Goal: Information Seeking & Learning: Get advice/opinions

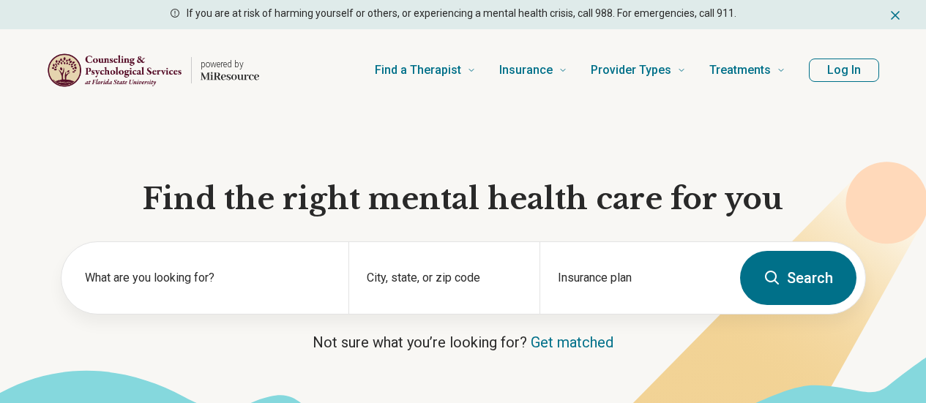
scroll to position [73, 0]
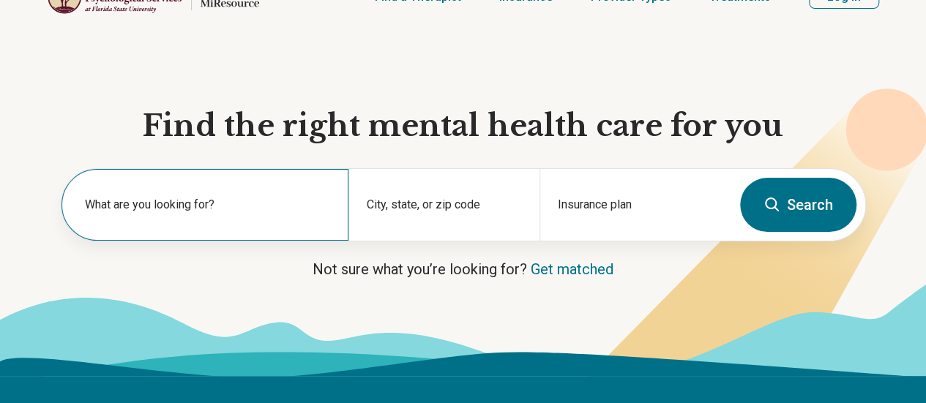
click at [249, 197] on div "What are you looking for?" at bounding box center [204, 205] width 287 height 72
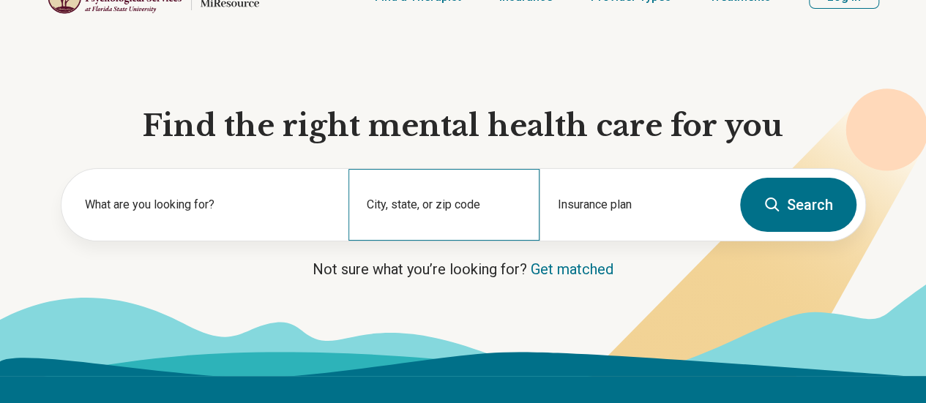
click at [429, 213] on div "City, state, or zip code" at bounding box center [443, 205] width 191 height 72
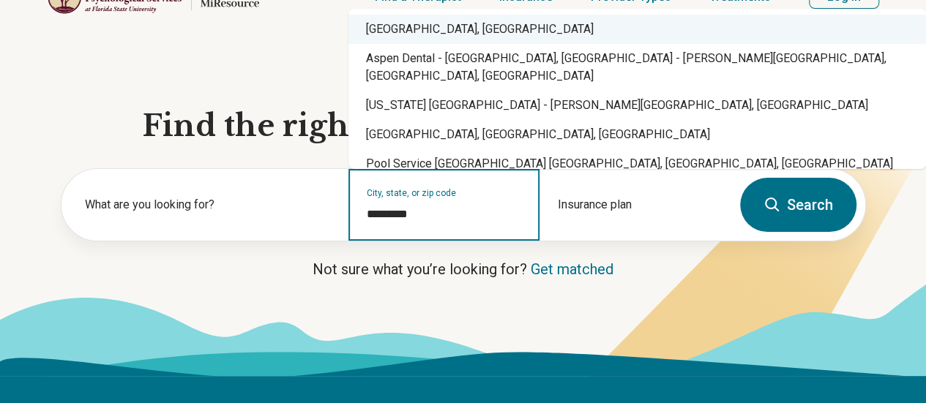
click at [420, 34] on div "Naples, FL" at bounding box center [636, 29] width 577 height 29
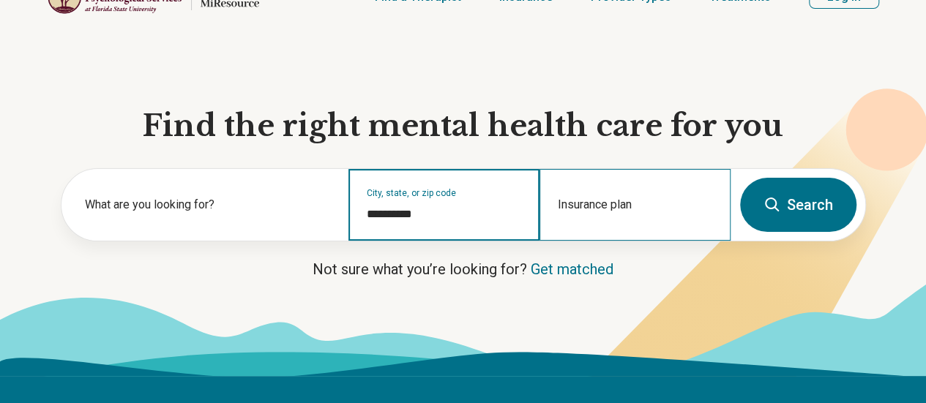
type input "**********"
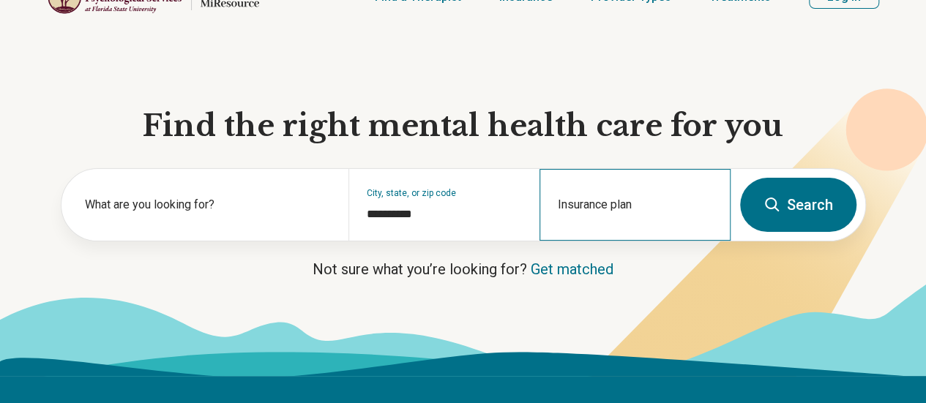
click at [617, 234] on div "Insurance plan" at bounding box center [634, 205] width 191 height 72
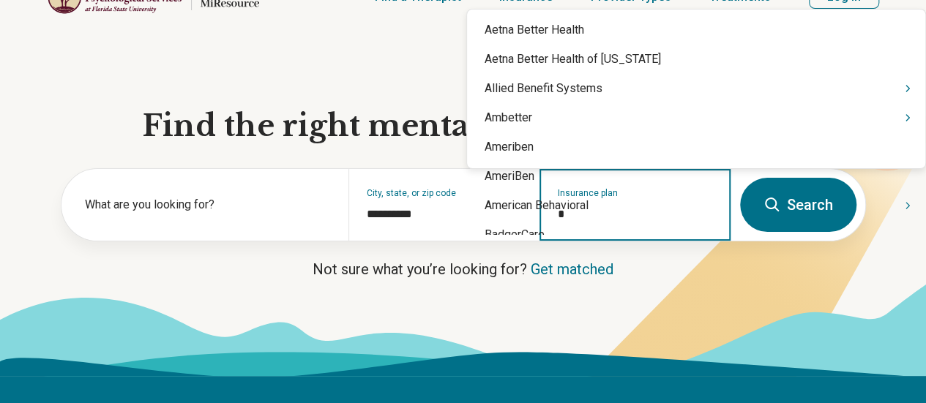
type input "**"
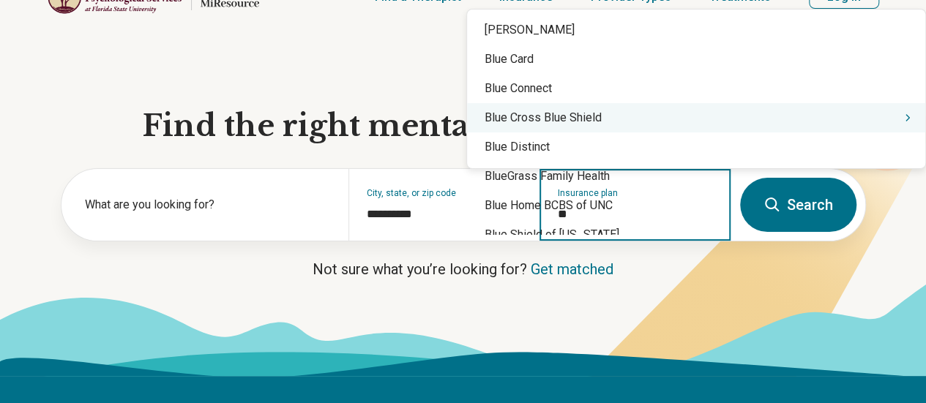
click at [547, 119] on div "Blue Cross Blue Shield" at bounding box center [696, 117] width 458 height 29
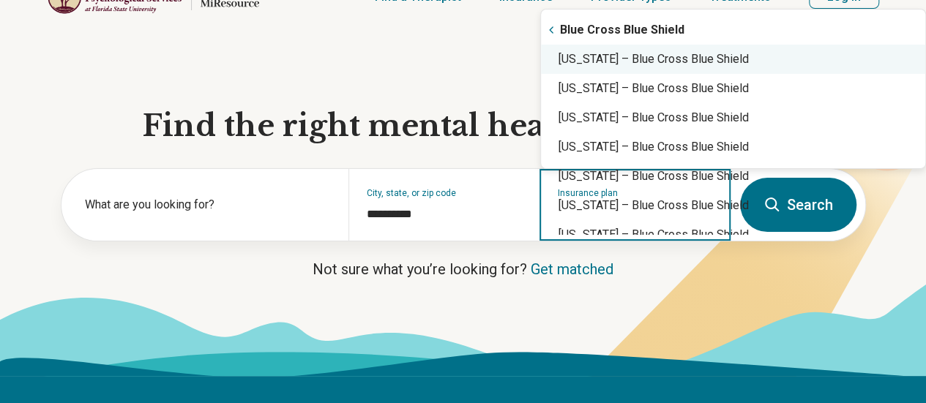
click at [631, 52] on div "Florida – Blue Cross Blue Shield" at bounding box center [733, 59] width 384 height 29
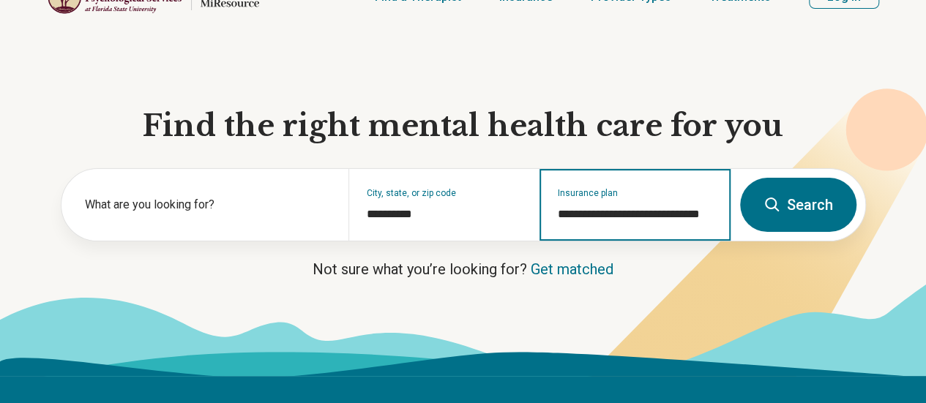
type input "**********"
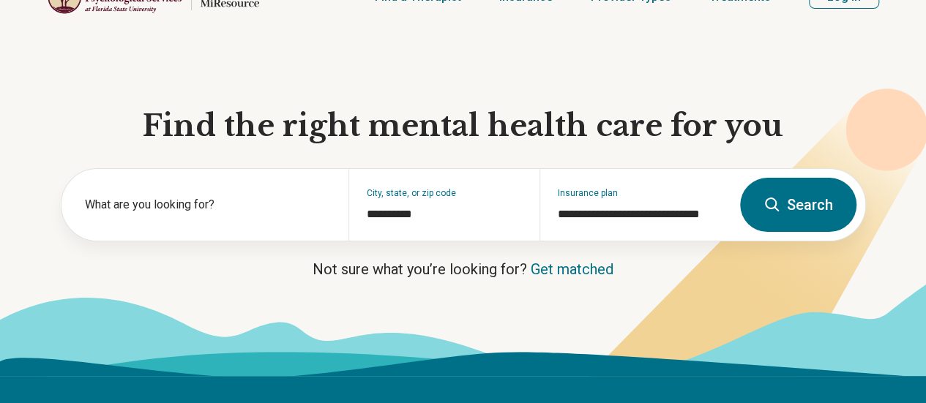
click at [811, 217] on button "Search" at bounding box center [798, 205] width 116 height 54
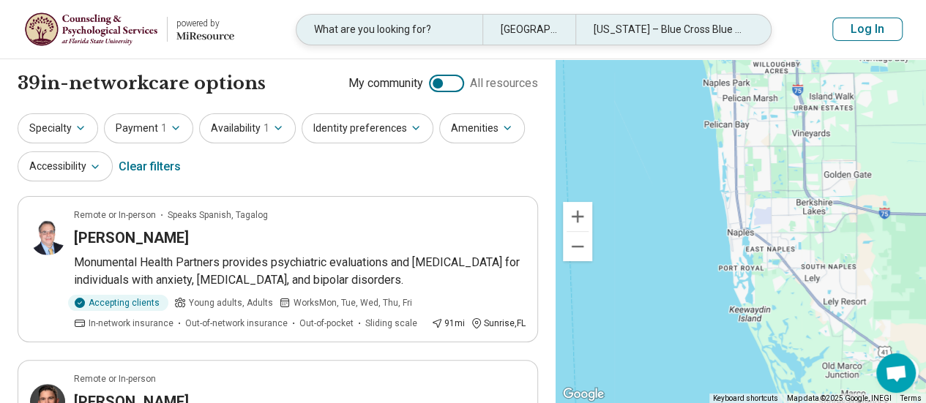
click at [395, 27] on div "What are you looking for?" at bounding box center [389, 30] width 186 height 30
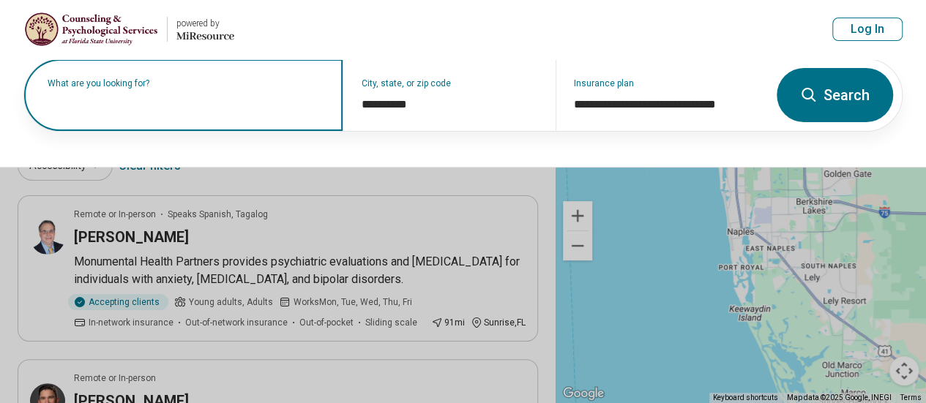
click at [186, 112] on div "What are you looking for?" at bounding box center [183, 95] width 318 height 72
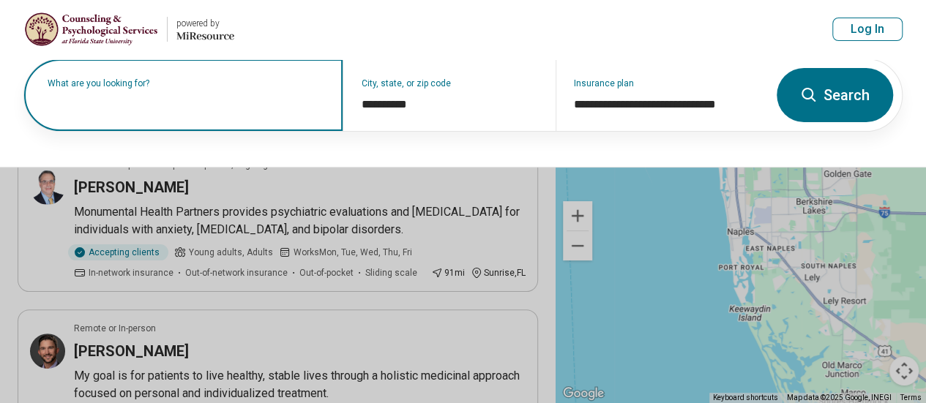
scroll to position [73, 0]
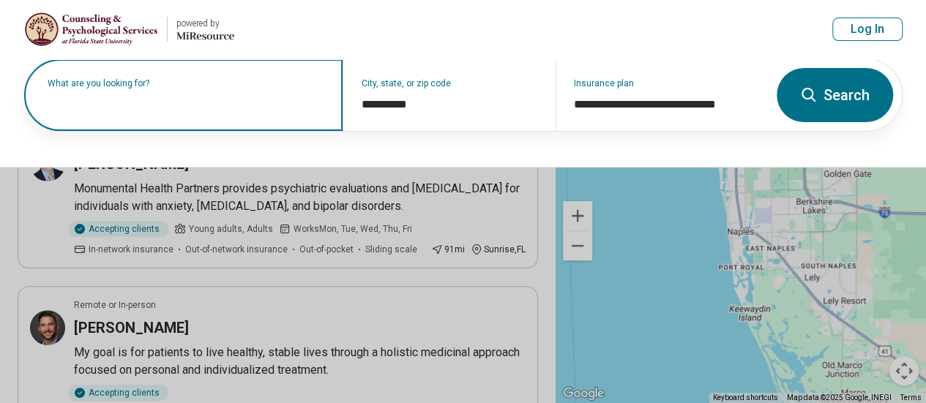
type input "*"
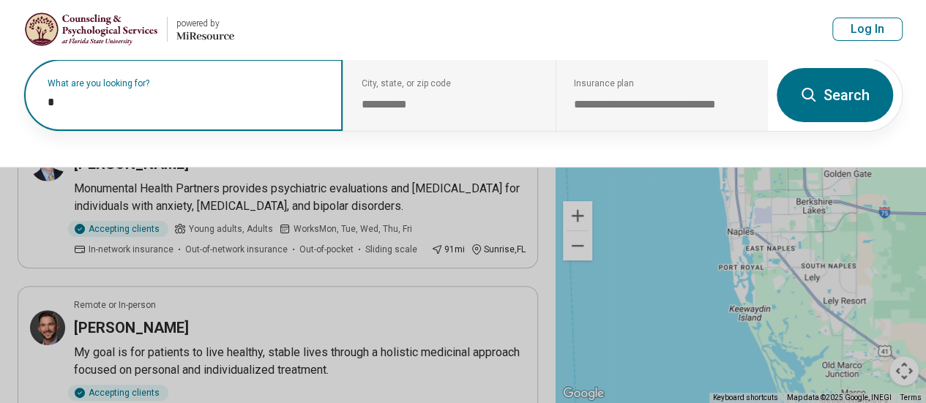
type input "**"
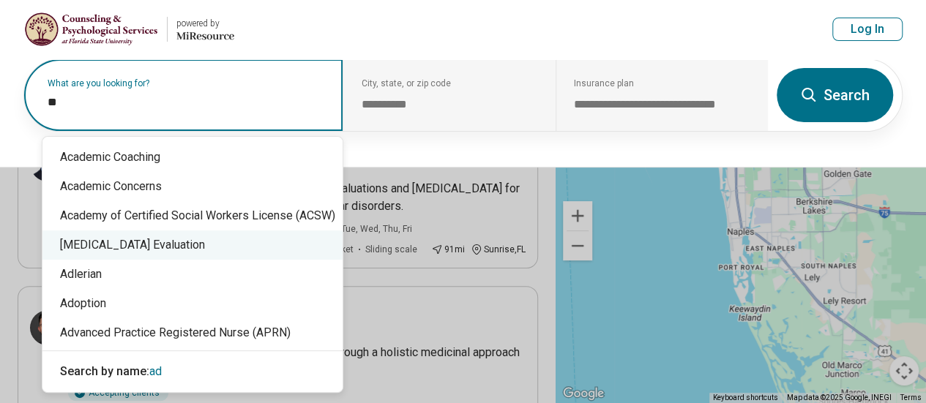
click at [133, 242] on div "ADHD Evaluation" at bounding box center [192, 244] width 300 height 29
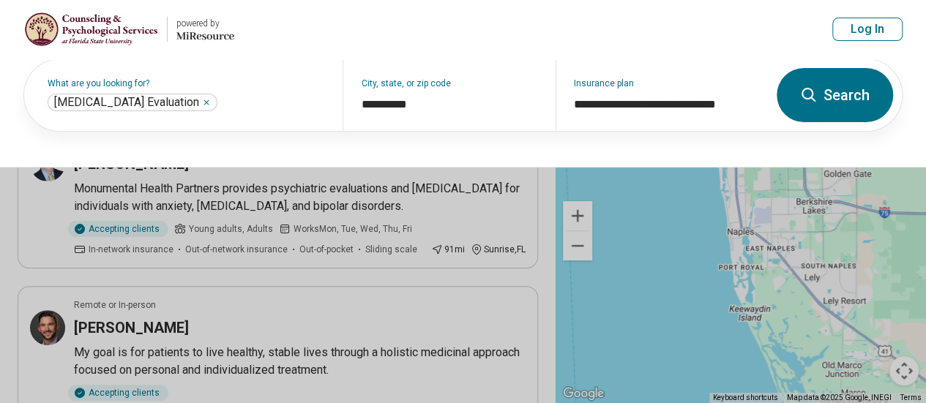
click at [846, 99] on button "Search" at bounding box center [834, 95] width 116 height 54
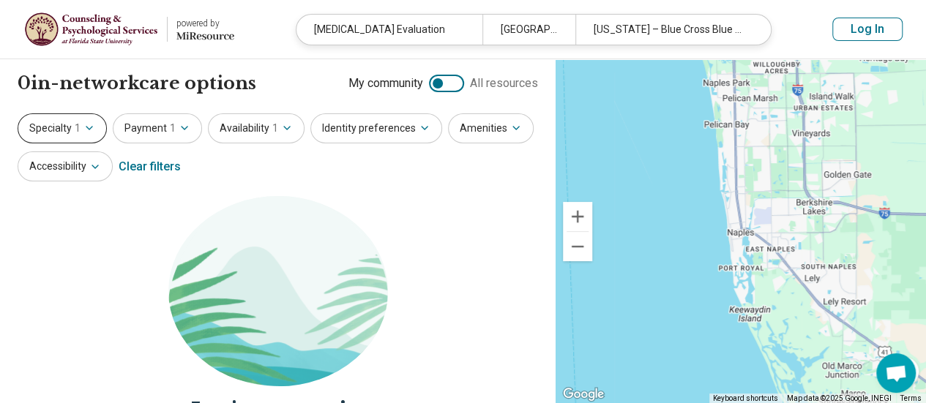
click at [75, 129] on span "1" at bounding box center [78, 128] width 6 height 15
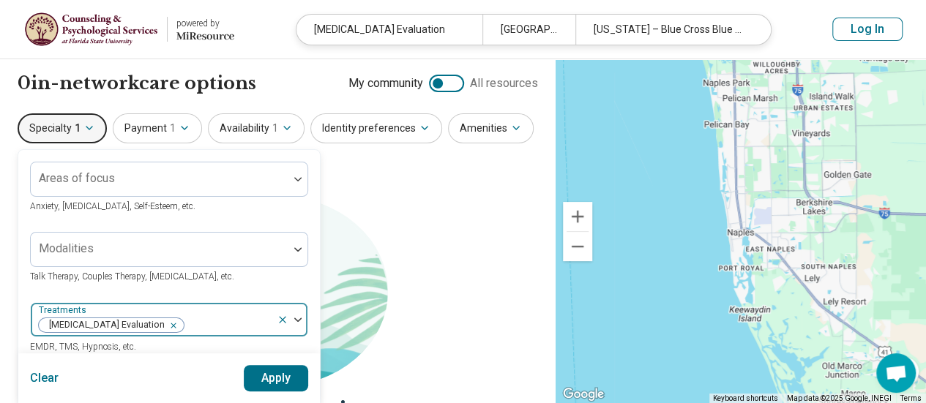
click at [277, 320] on icon at bounding box center [283, 320] width 12 height 12
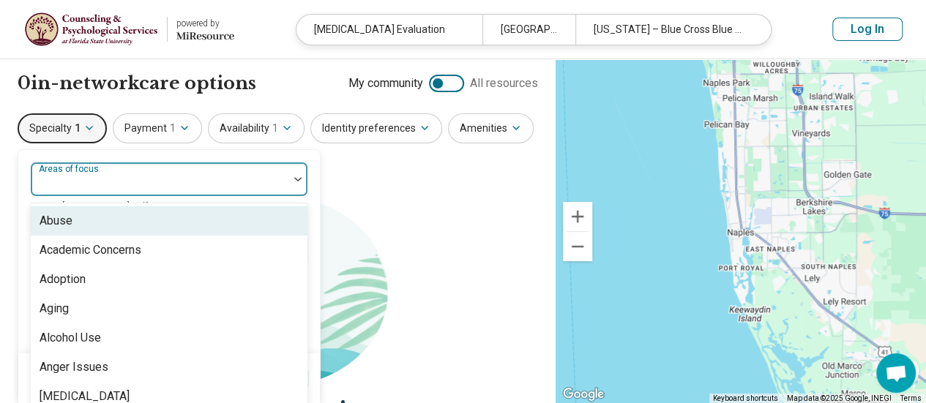
click at [289, 182] on div at bounding box center [297, 179] width 19 height 34
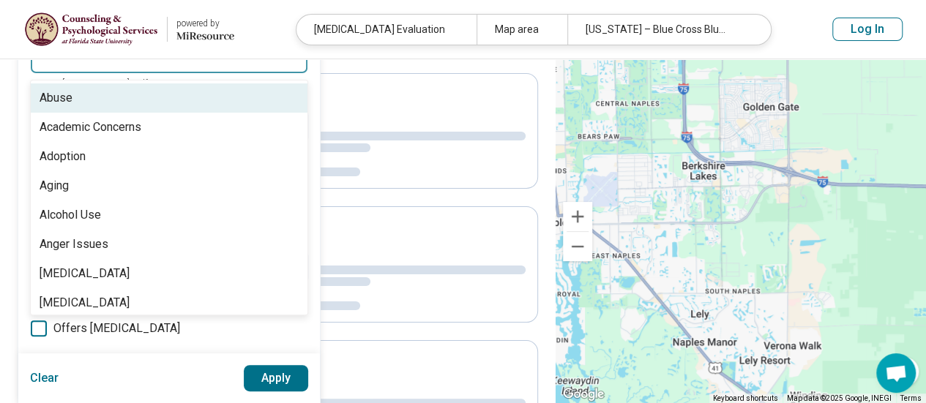
scroll to position [18, 0]
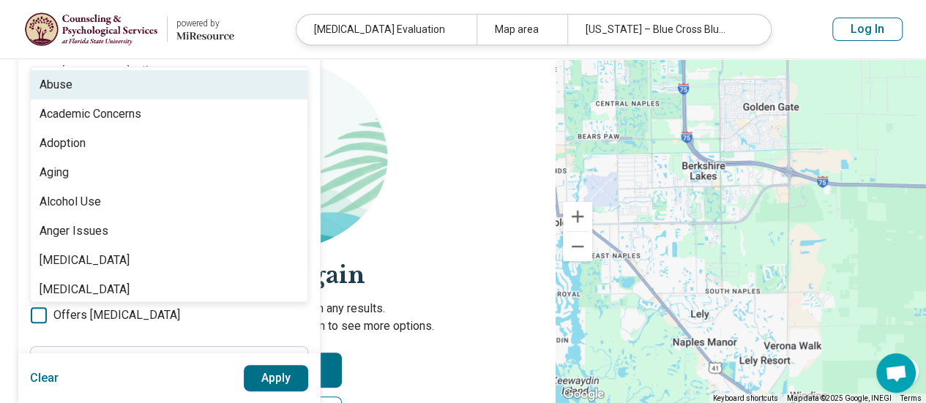
scroll to position [202, 0]
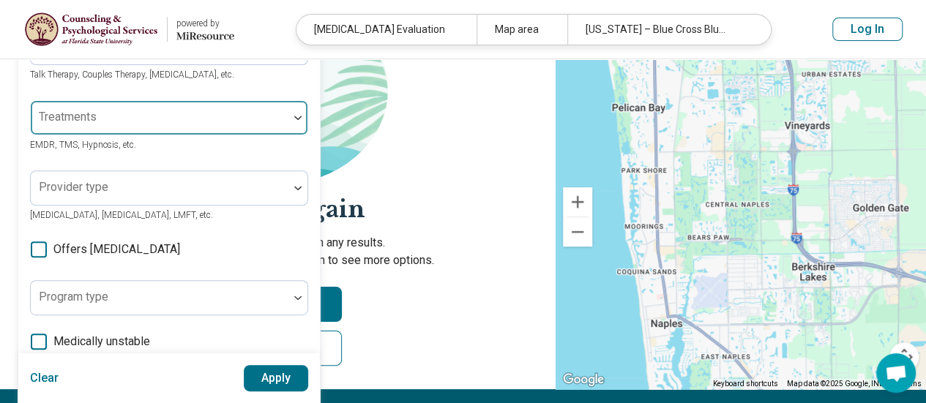
drag, startPoint x: 660, startPoint y: 168, endPoint x: 772, endPoint y: 285, distance: 161.4
click at [772, 285] on div at bounding box center [740, 217] width 370 height 345
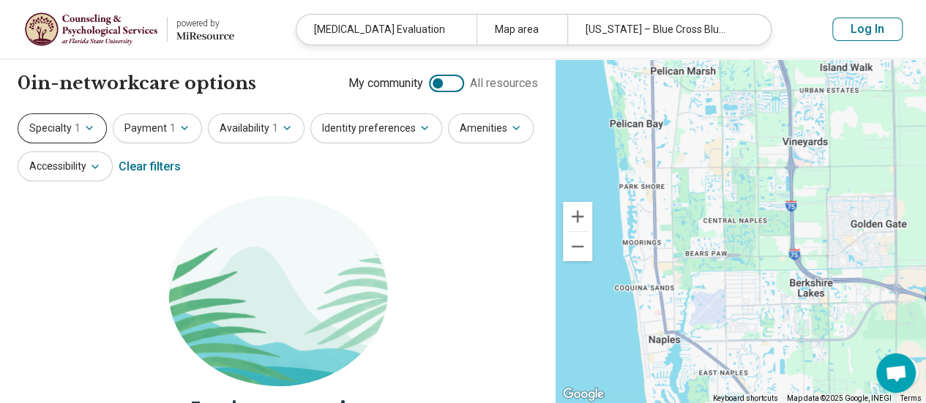
click at [69, 128] on button "Specialty 1" at bounding box center [62, 128] width 89 height 30
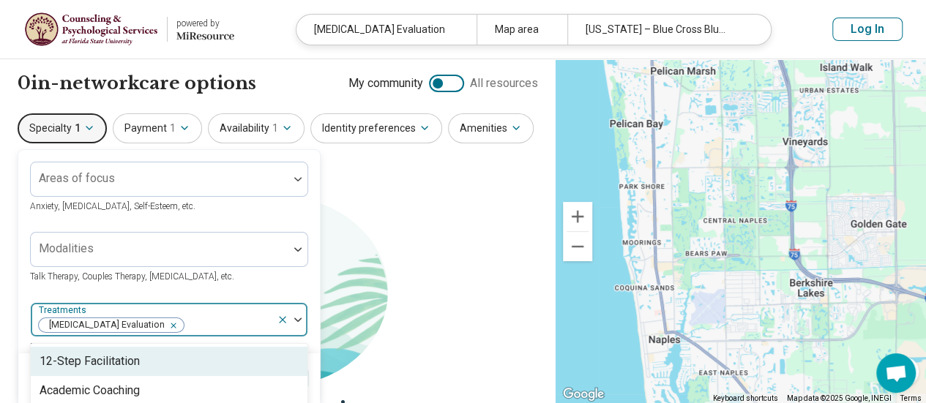
click at [169, 323] on button "button" at bounding box center [176, 325] width 15 height 14
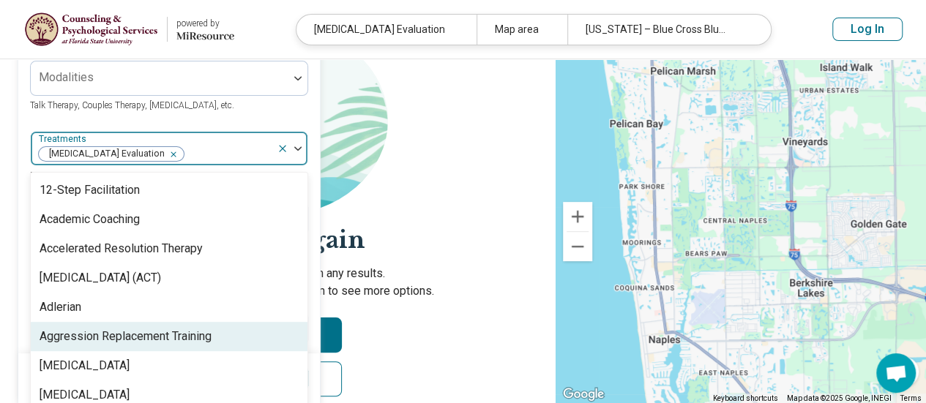
scroll to position [180, 0]
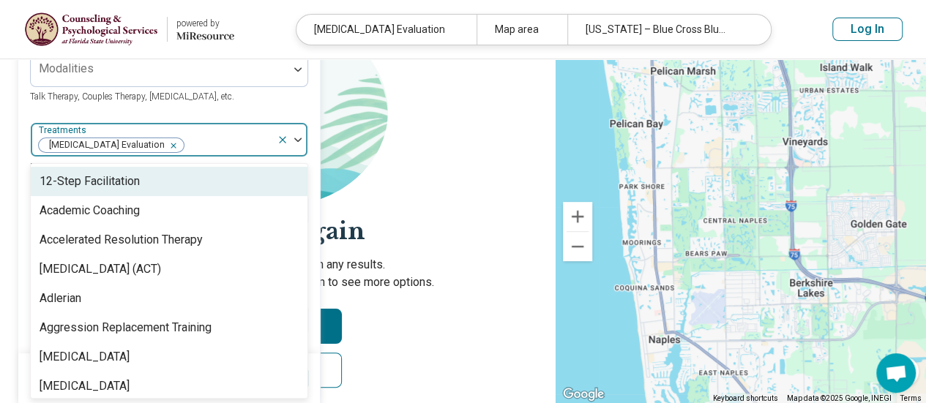
click at [162, 146] on div "Remove [object Object]" at bounding box center [171, 146] width 18 height 18
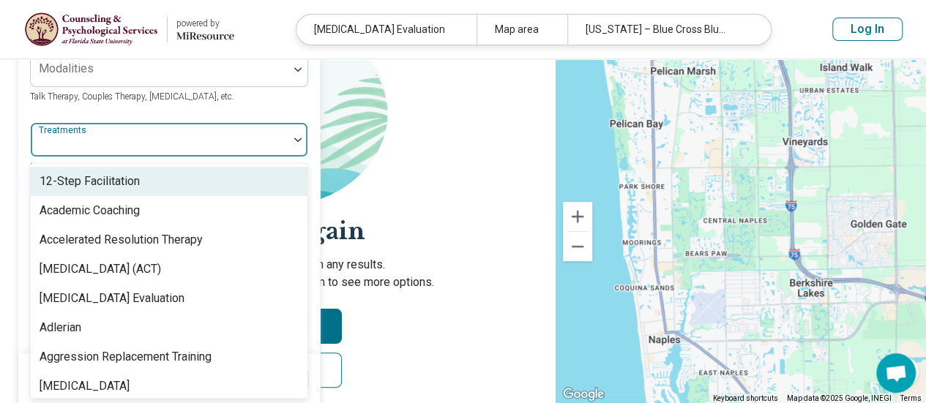
click at [294, 139] on img at bounding box center [297, 140] width 7 height 4
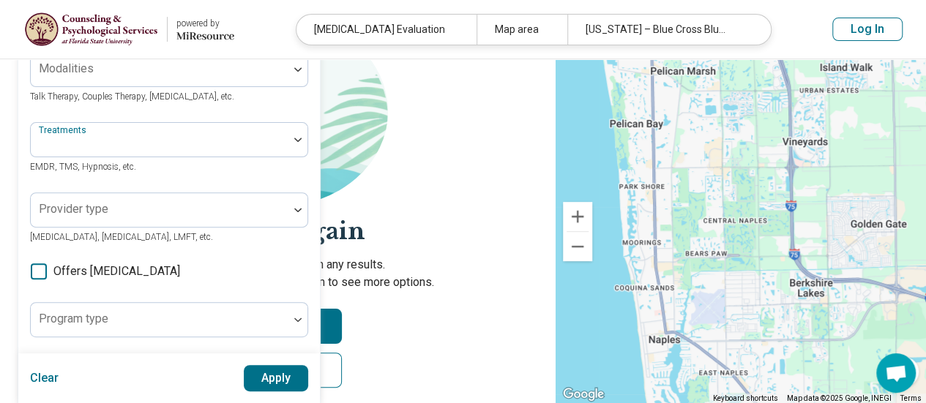
click at [181, 108] on div "Areas of focus Anxiety, Depression, Self-Esteem, etc. Modalities Talk Therapy, …" at bounding box center [169, 268] width 278 height 572
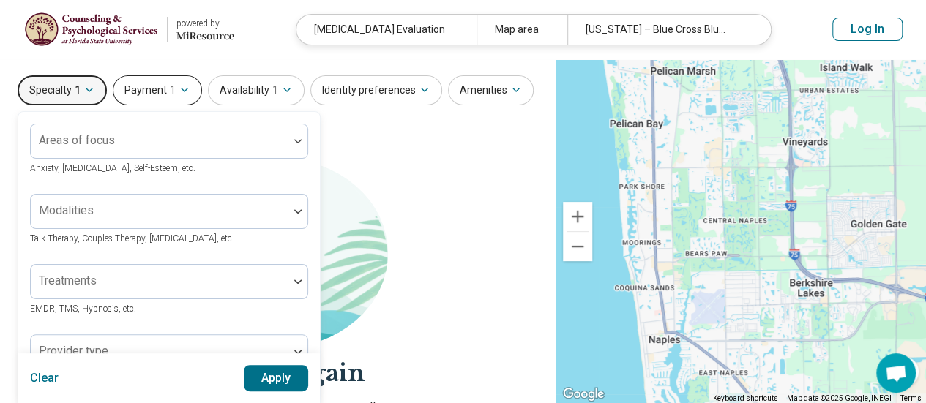
scroll to position [0, 0]
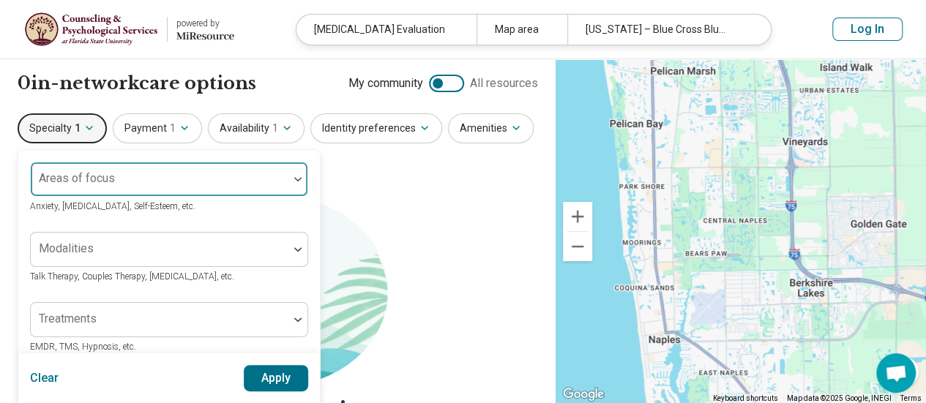
click at [101, 169] on div at bounding box center [160, 179] width 258 height 32
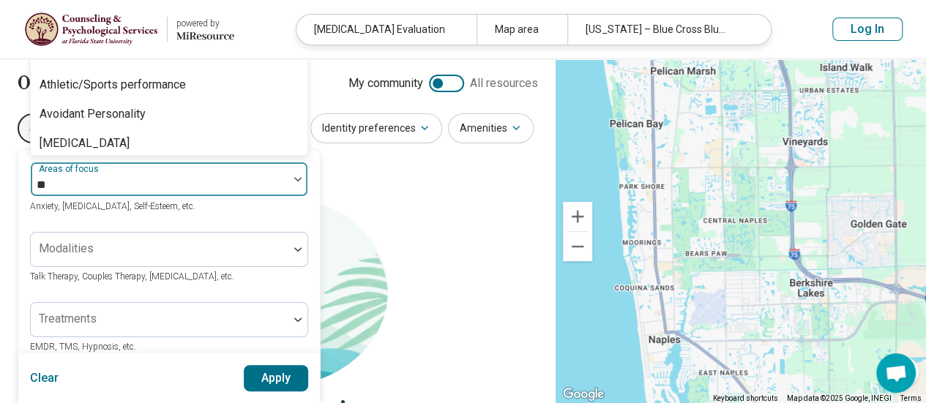
type input "***"
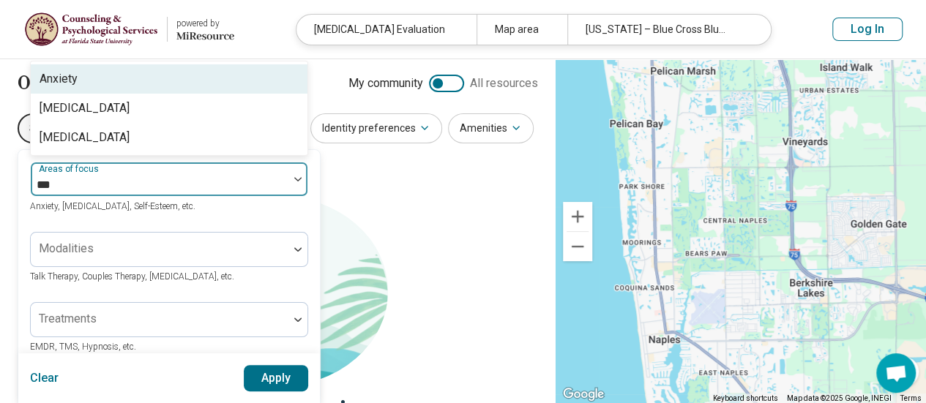
click at [85, 73] on div "Anxiety" at bounding box center [169, 78] width 277 height 29
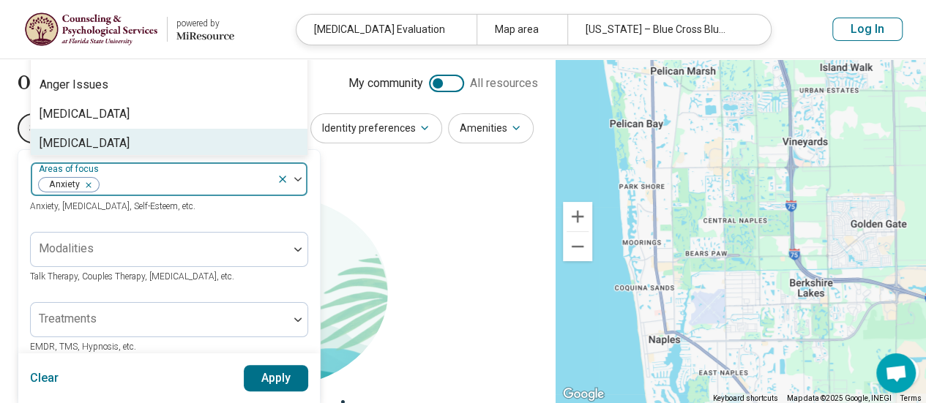
click at [275, 375] on button "Apply" at bounding box center [276, 378] width 65 height 26
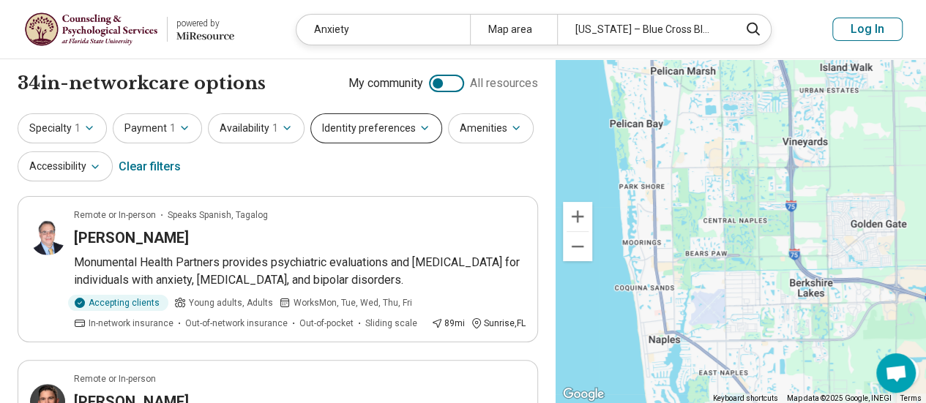
click at [335, 129] on button "Identity preferences" at bounding box center [376, 128] width 132 height 30
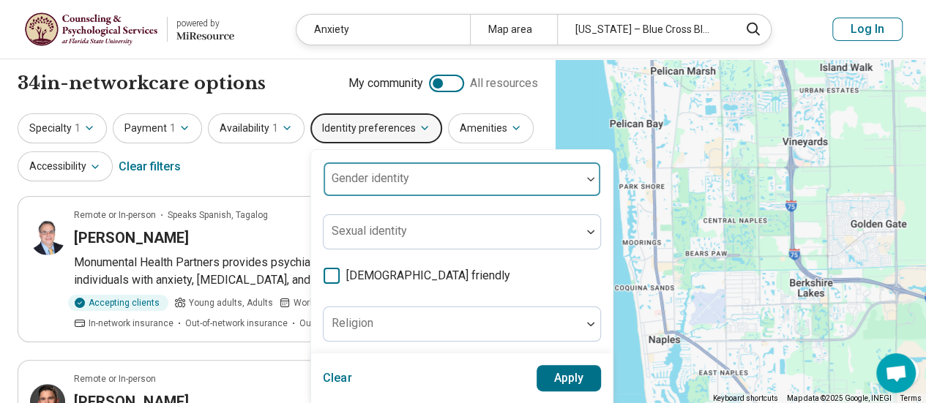
click at [397, 183] on div "Gender identity" at bounding box center [462, 179] width 278 height 35
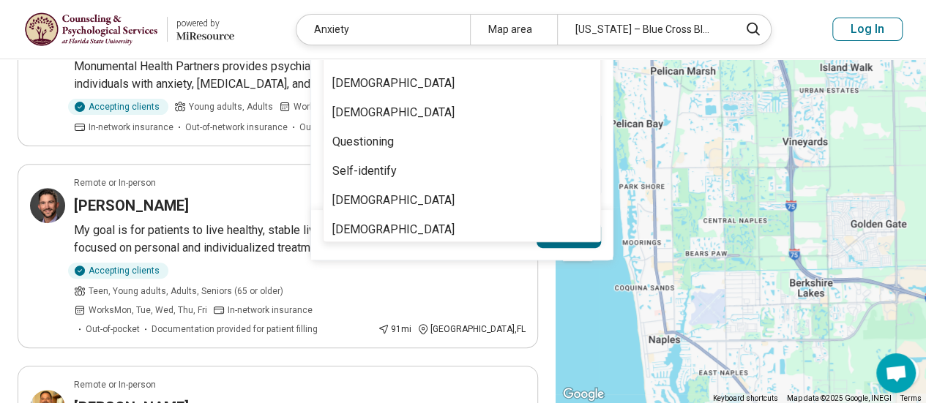
scroll to position [123, 0]
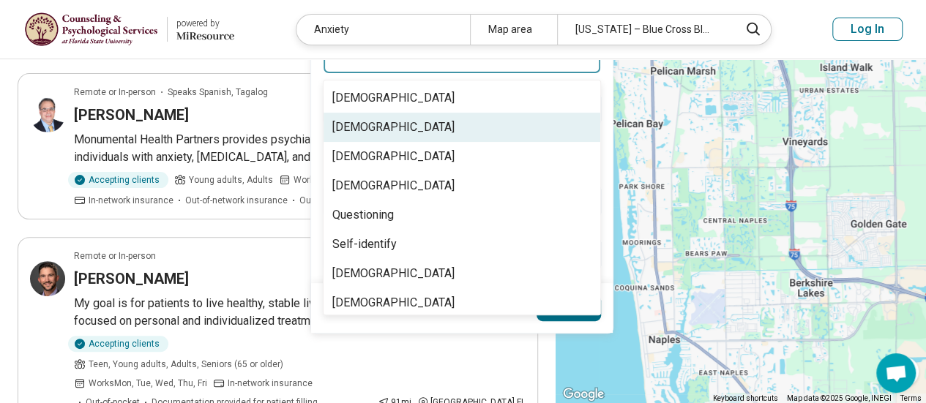
click at [413, 129] on div "[DEMOGRAPHIC_DATA]" at bounding box center [393, 128] width 122 height 18
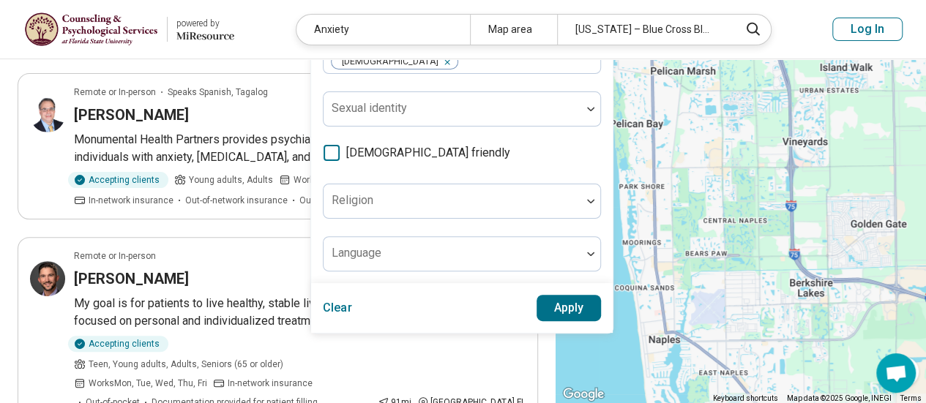
click at [556, 311] on button "Apply" at bounding box center [568, 308] width 65 height 26
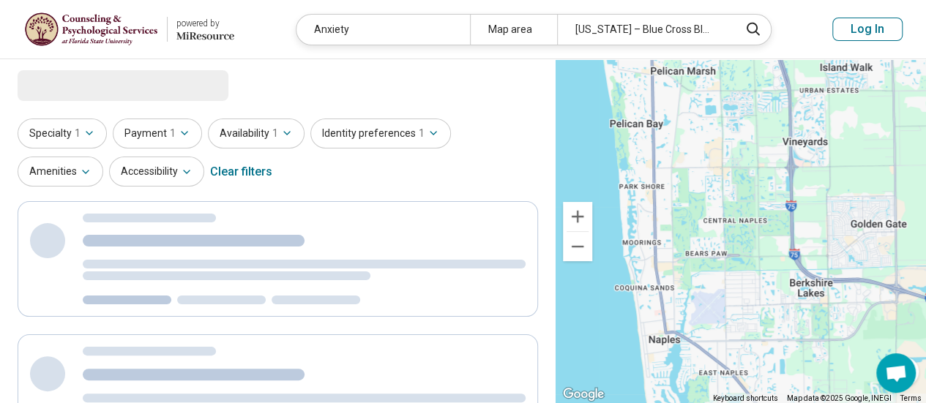
scroll to position [0, 0]
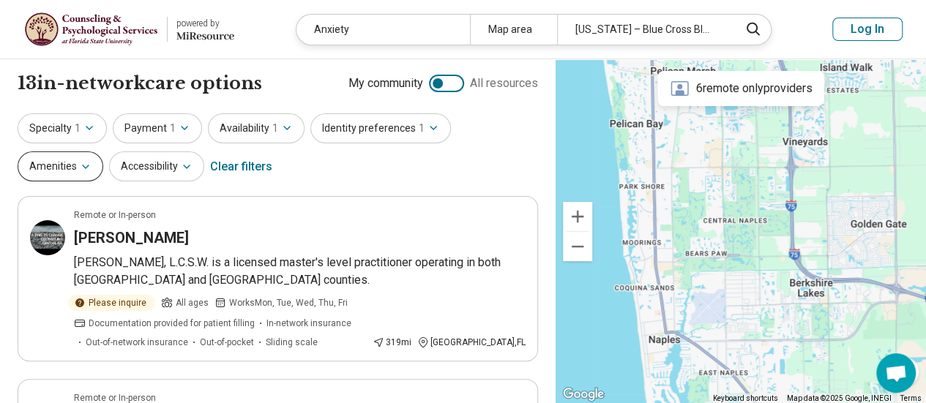
click at [103, 151] on button "Amenities" at bounding box center [61, 166] width 86 height 30
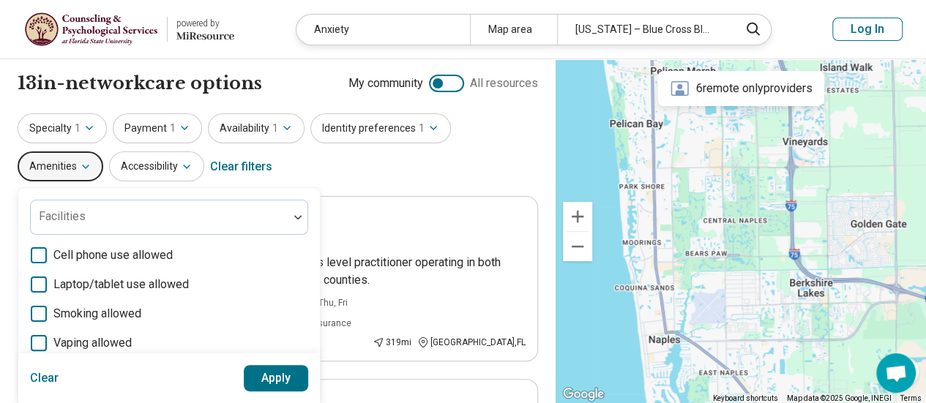
click at [103, 151] on button "Amenities" at bounding box center [61, 166] width 86 height 30
click at [181, 163] on icon "button" at bounding box center [187, 167] width 12 height 12
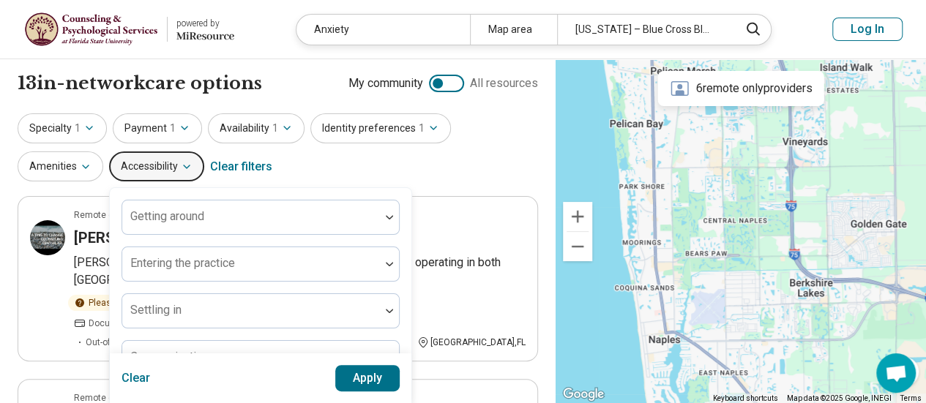
click at [272, 169] on div "Specialty 1 Payment 1 Availability 1 Identity preferences 1 Amenities Accessibi…" at bounding box center [278, 148] width 520 height 71
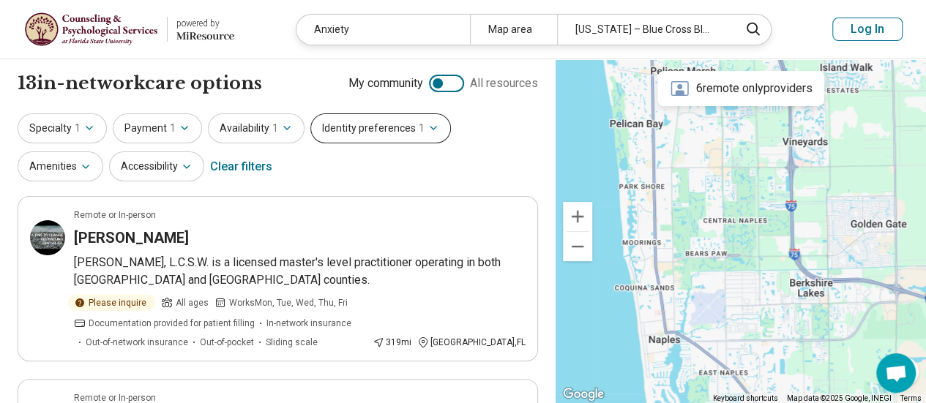
click at [383, 134] on button "Identity preferences 1" at bounding box center [380, 128] width 140 height 30
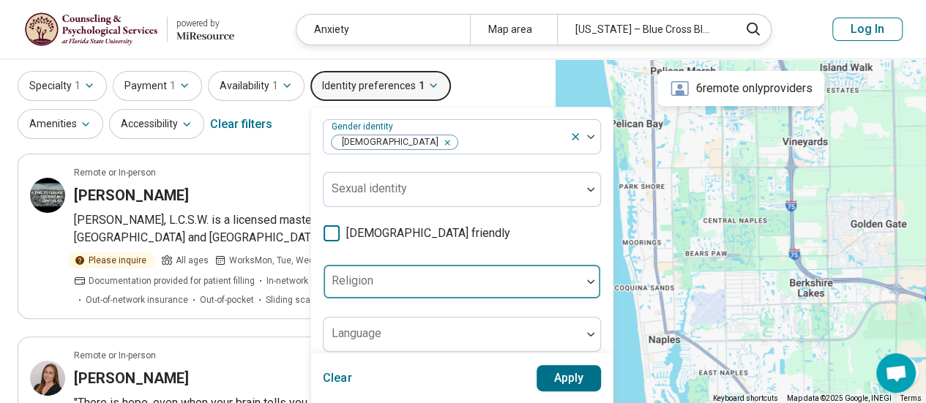
scroll to position [73, 0]
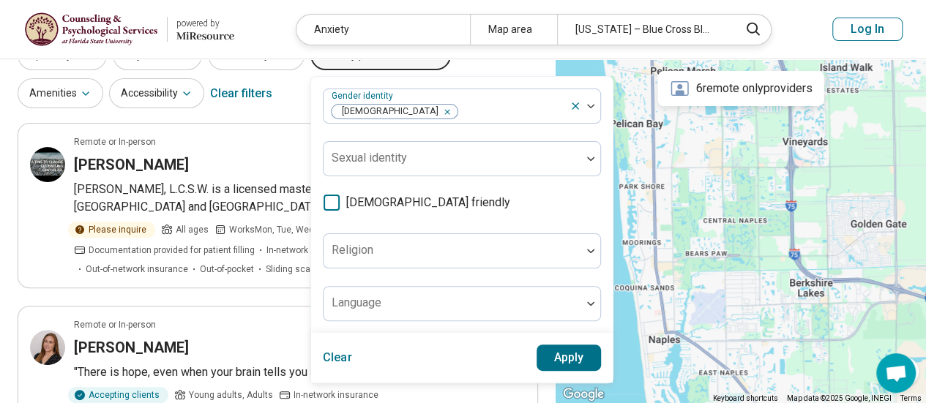
click at [331, 197] on icon at bounding box center [331, 203] width 16 height 16
click at [563, 350] on button "Apply" at bounding box center [568, 358] width 65 height 26
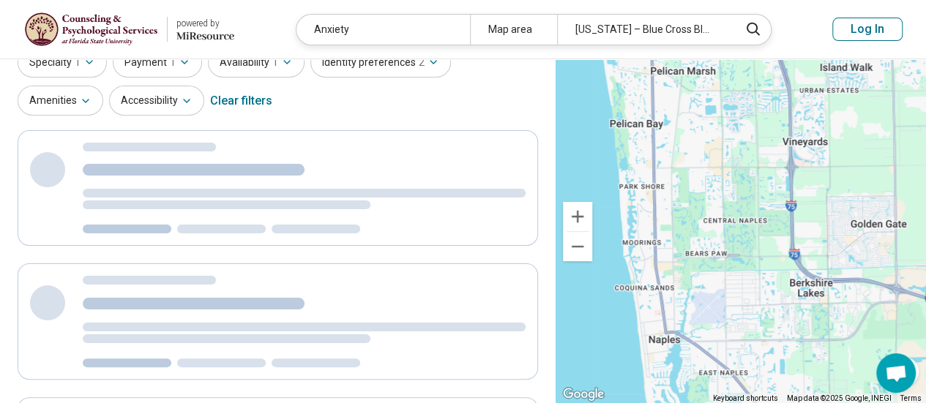
scroll to position [0, 0]
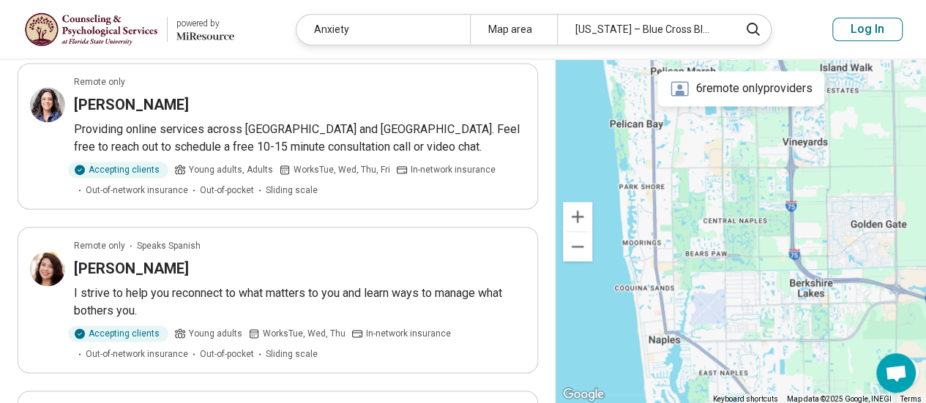
scroll to position [1024, 0]
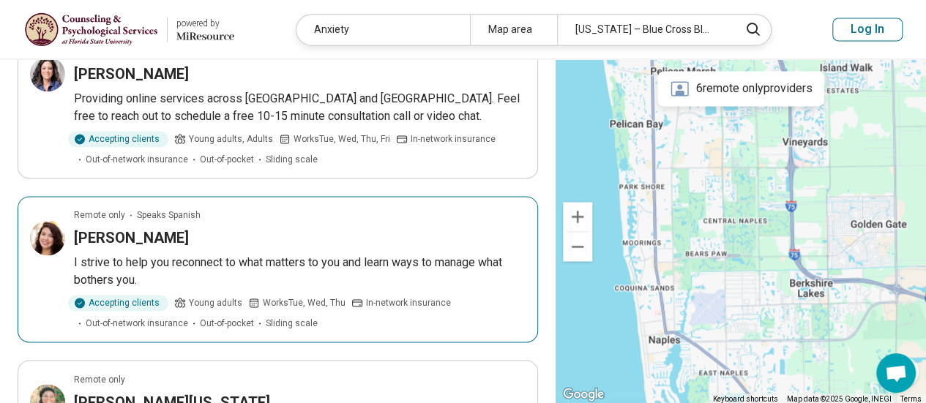
click at [370, 254] on p "I strive to help you reconnect to what matters to you and learn ways to manage …" at bounding box center [299, 271] width 451 height 35
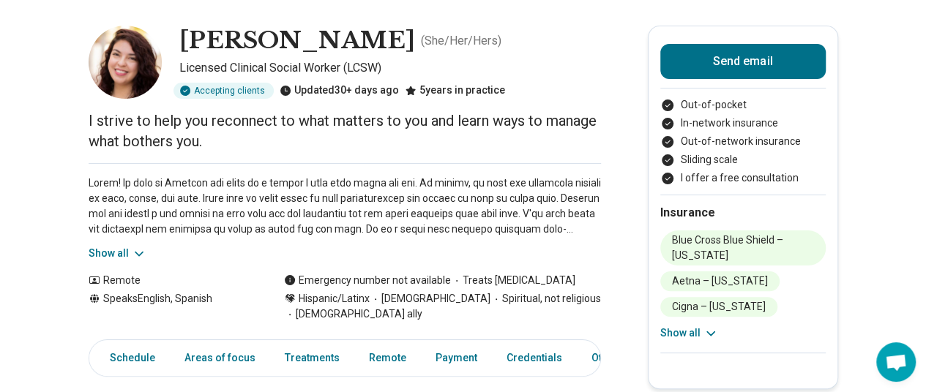
scroll to position [73, 0]
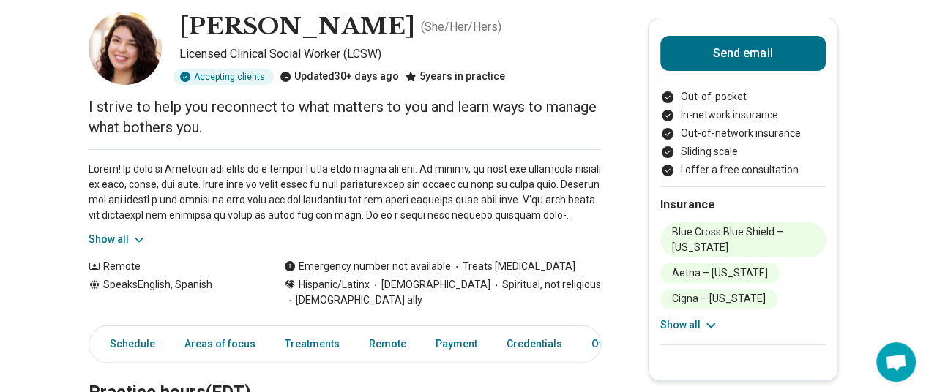
click at [114, 233] on button "Show all" at bounding box center [118, 239] width 58 height 15
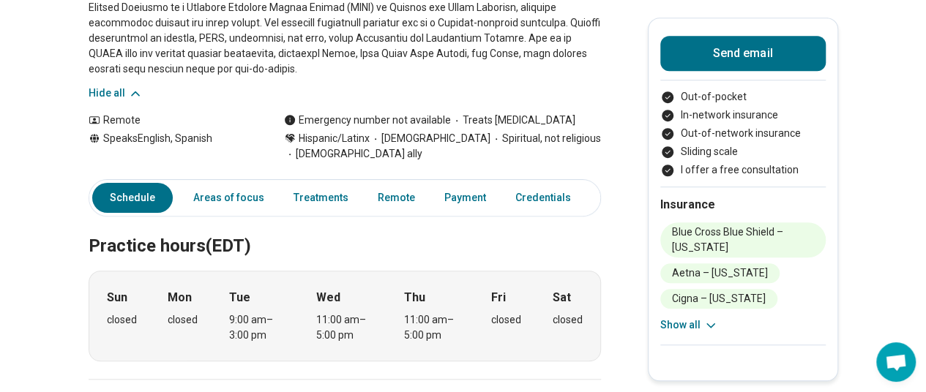
scroll to position [512, 0]
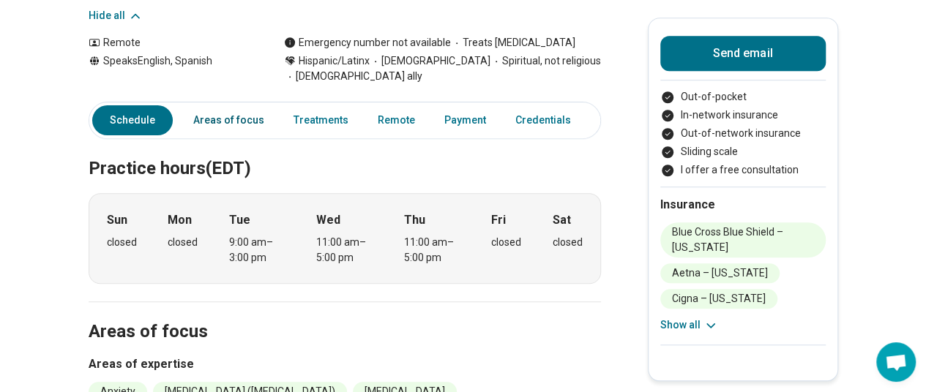
click at [248, 118] on link "Areas of focus" at bounding box center [228, 120] width 89 height 30
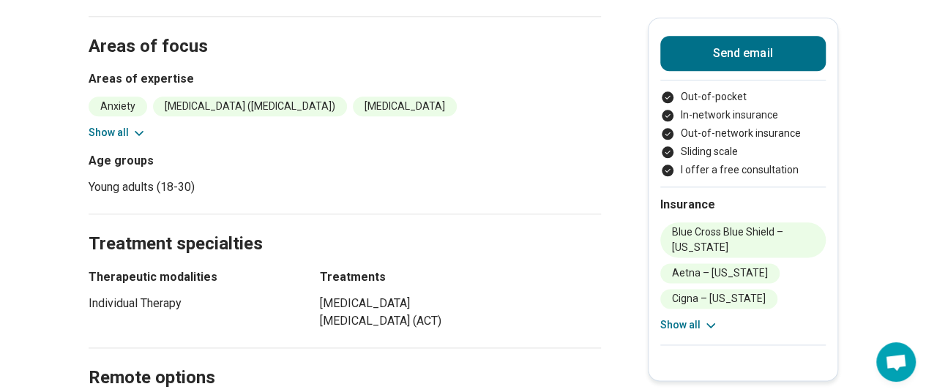
scroll to position [795, 0]
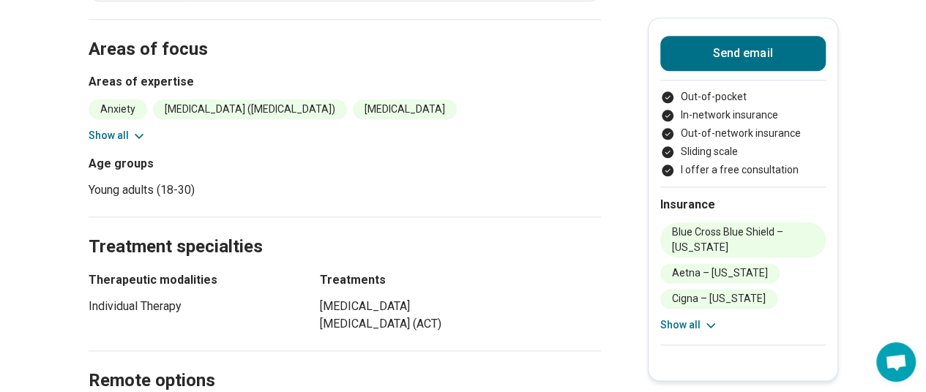
click at [135, 130] on icon at bounding box center [139, 136] width 15 height 15
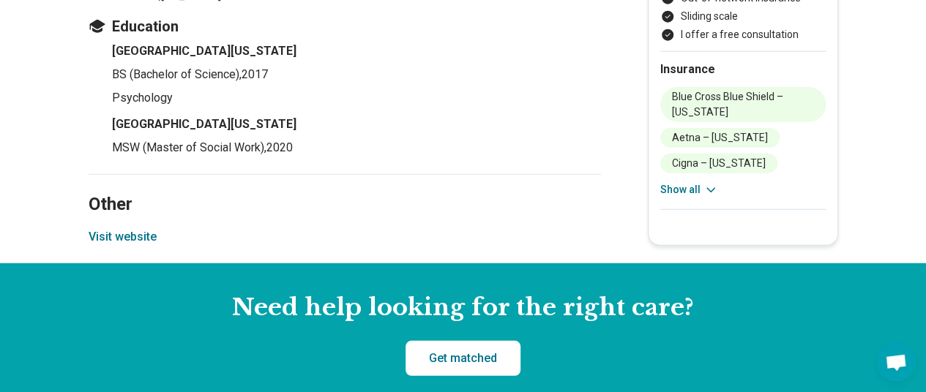
scroll to position [1892, 0]
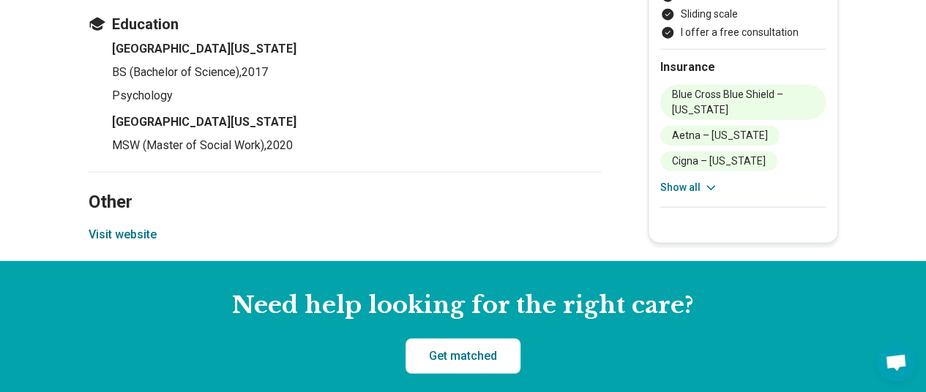
click at [137, 233] on button "Visit website" at bounding box center [123, 235] width 68 height 18
